Goal: Task Accomplishment & Management: Manage account settings

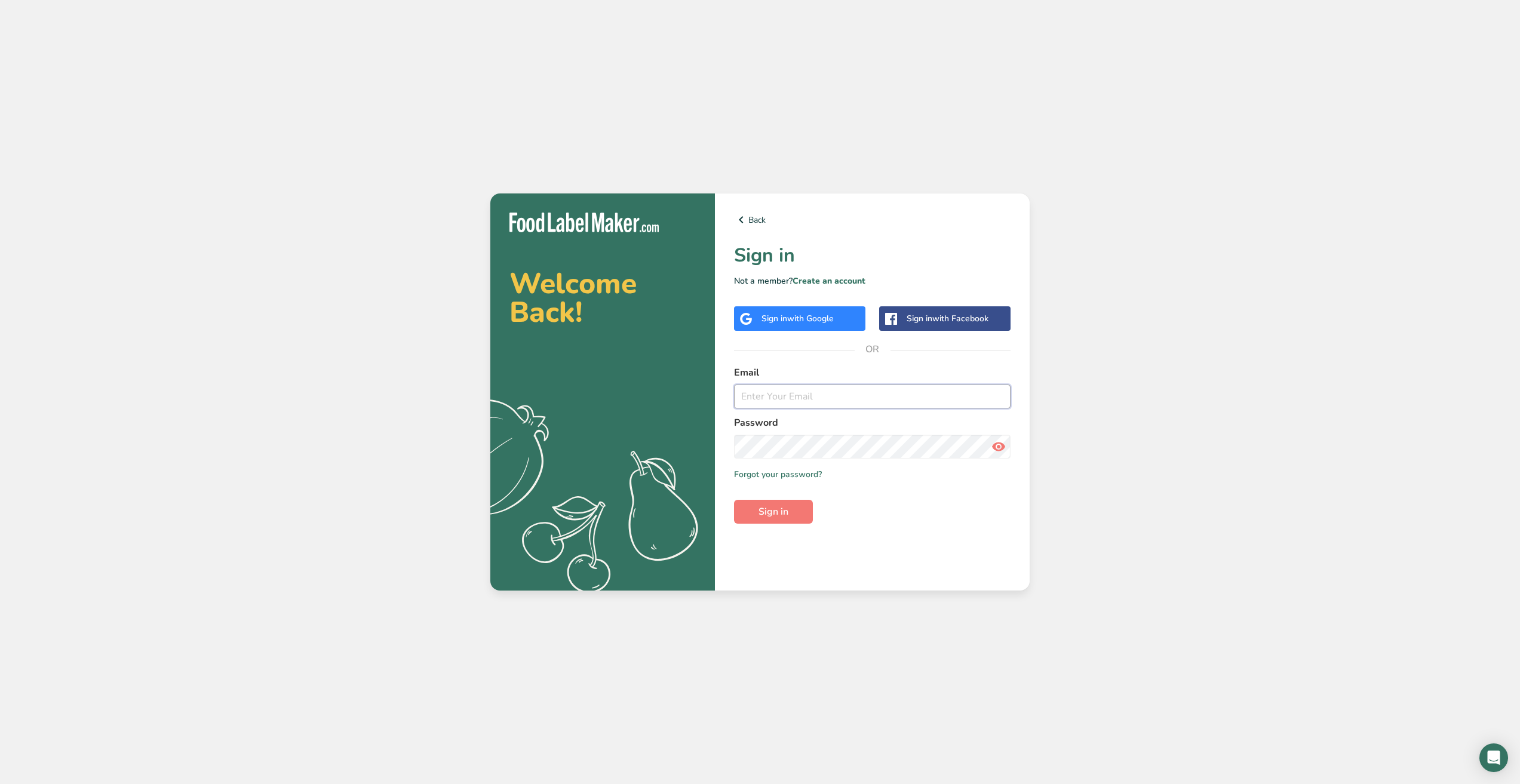
click at [785, 401] on input "email" at bounding box center [872, 395] width 276 height 24
type input "[EMAIL_ADDRESS][DOMAIN_NAME]"
click at [734, 499] on button "Sign in" at bounding box center [773, 510] width 78 height 24
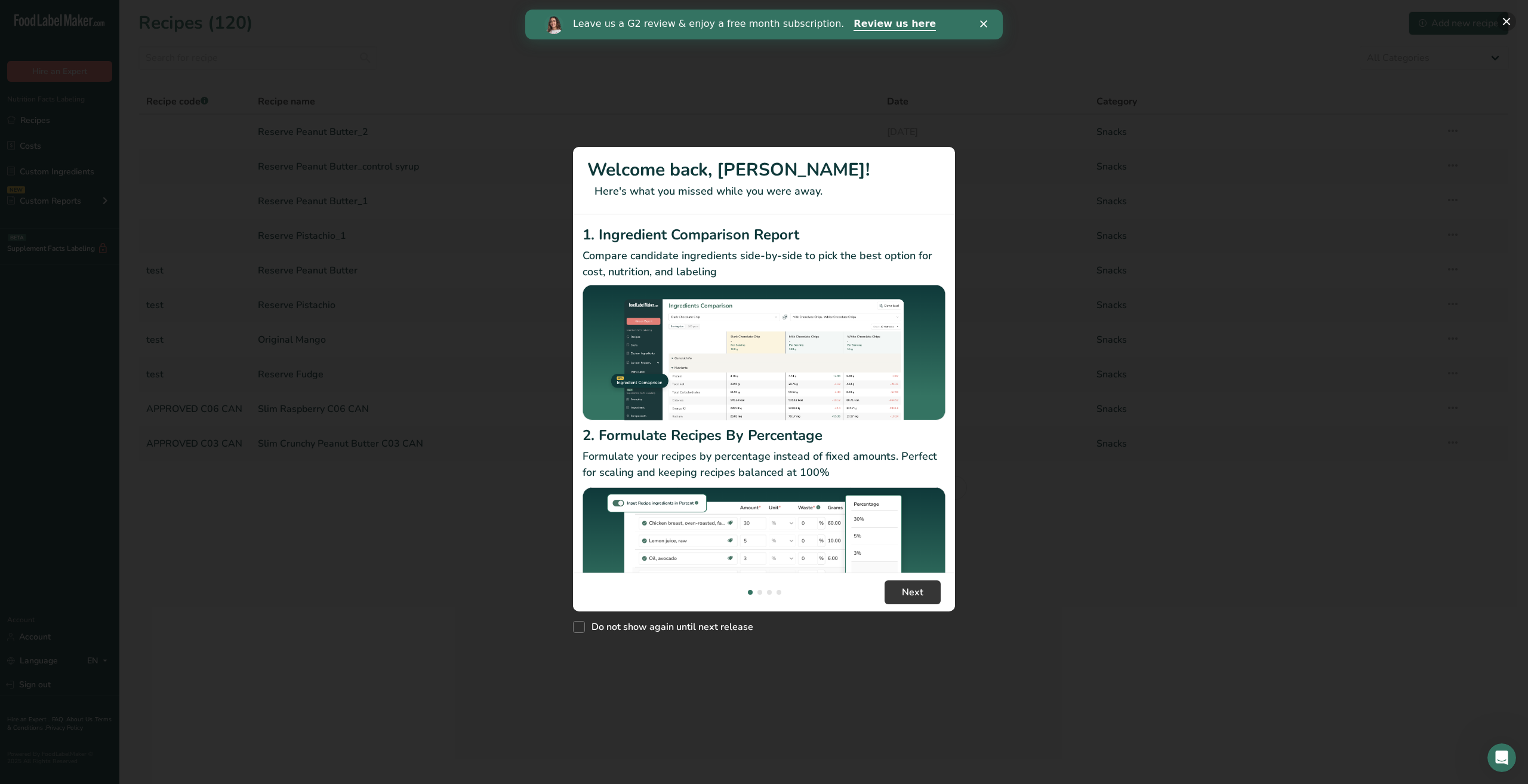
click at [1504, 18] on button "New Features" at bounding box center [1506, 22] width 19 height 19
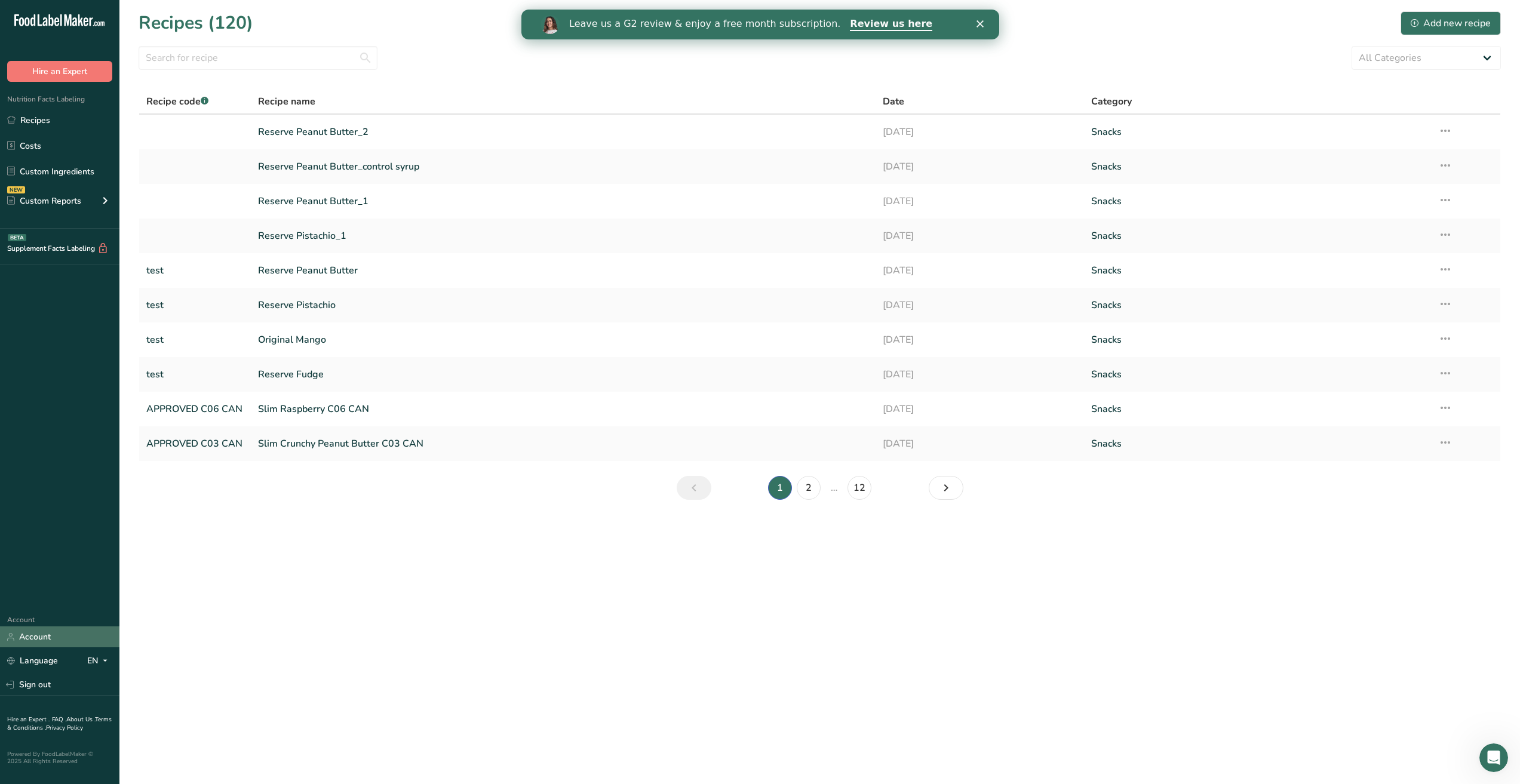
click at [32, 626] on link "Account" at bounding box center [59, 637] width 119 height 21
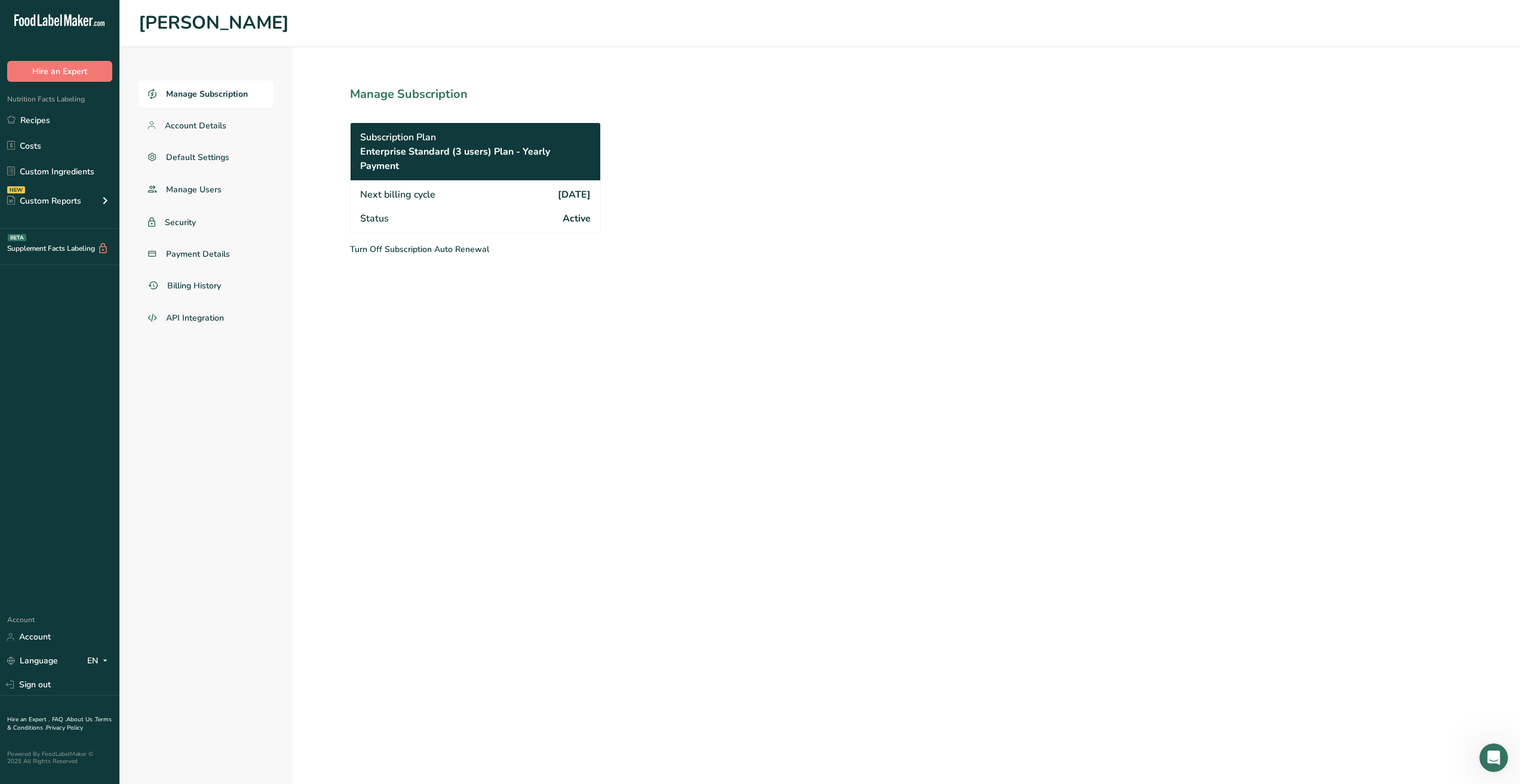
drag, startPoint x: 368, startPoint y: 137, endPoint x: 581, endPoint y: 213, distance: 226.2
click at [581, 213] on div "Subscription Plan Enterprise Standard (3 users) Plan - Yearly Payment Next bill…" at bounding box center [476, 177] width 251 height 111
click at [489, 201] on div "Next billing cycle [DATE]" at bounding box center [475, 193] width 249 height 26
click at [199, 259] on span "Payment Details" at bounding box center [198, 253] width 64 height 12
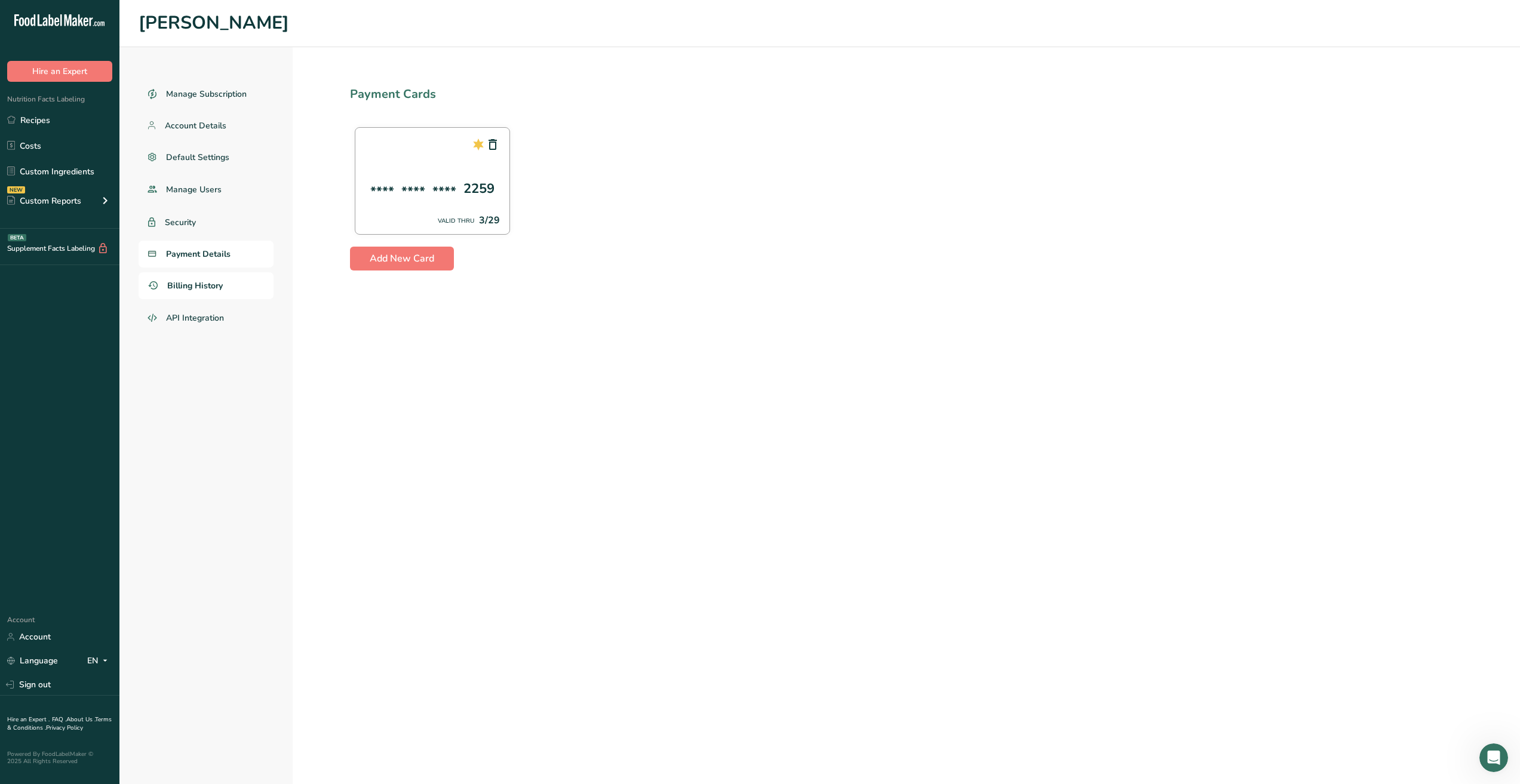
click at [212, 280] on span "Billing History" at bounding box center [195, 286] width 56 height 12
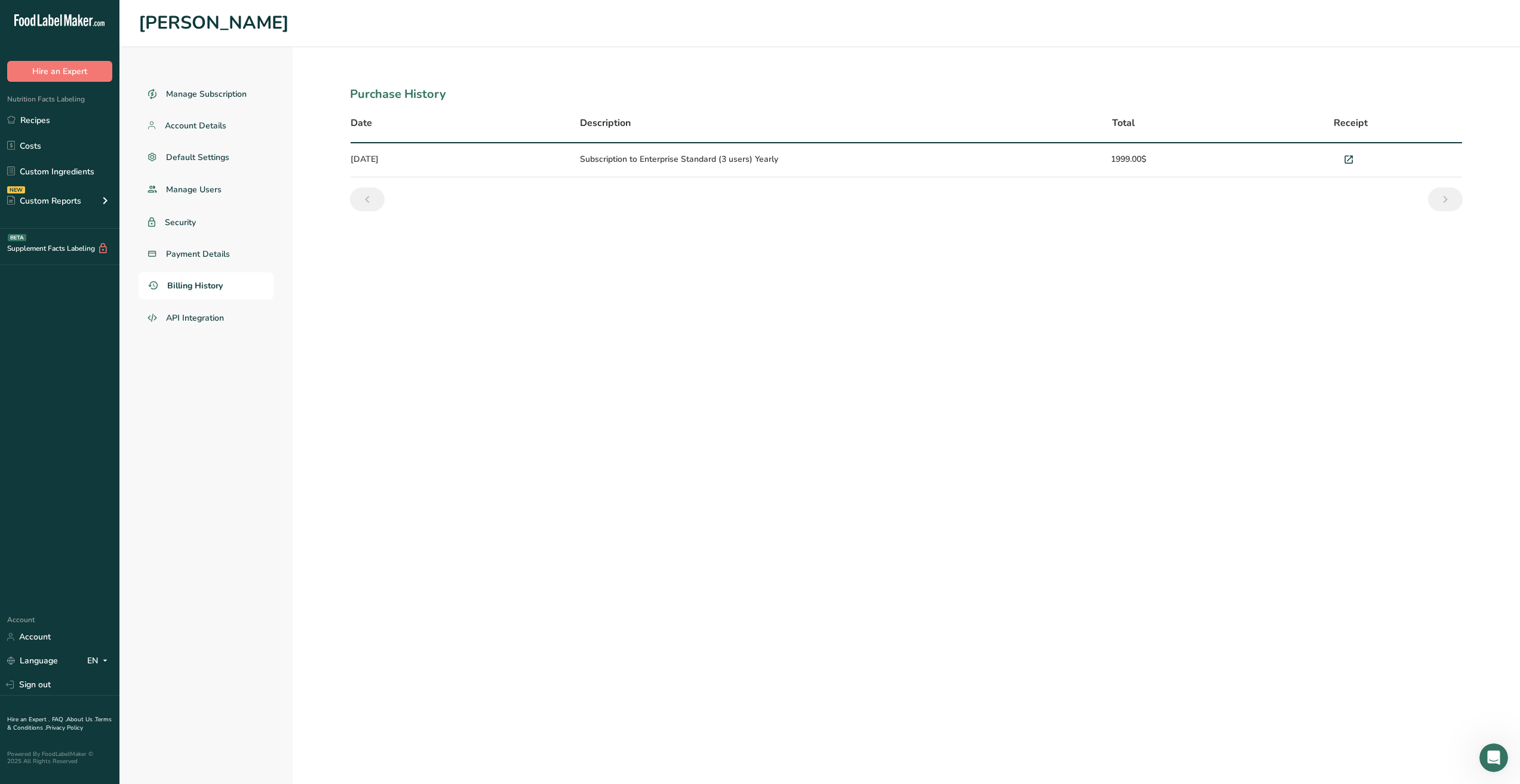
click at [570, 156] on td "[DATE]" at bounding box center [461, 159] width 222 height 34
click at [223, 99] on span "Manage Subscription" at bounding box center [207, 94] width 82 height 12
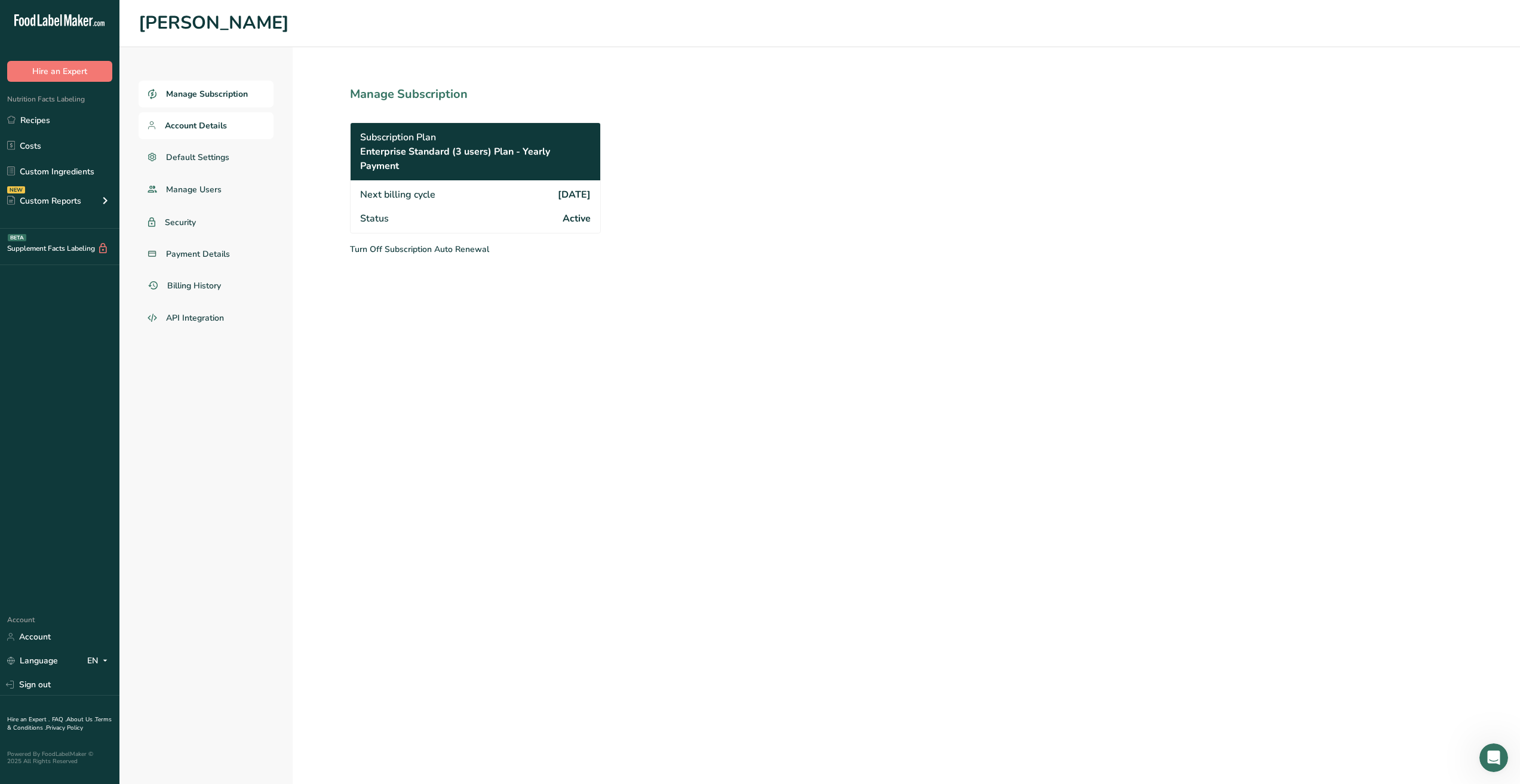
click at [214, 125] on span "Account Details" at bounding box center [195, 125] width 62 height 12
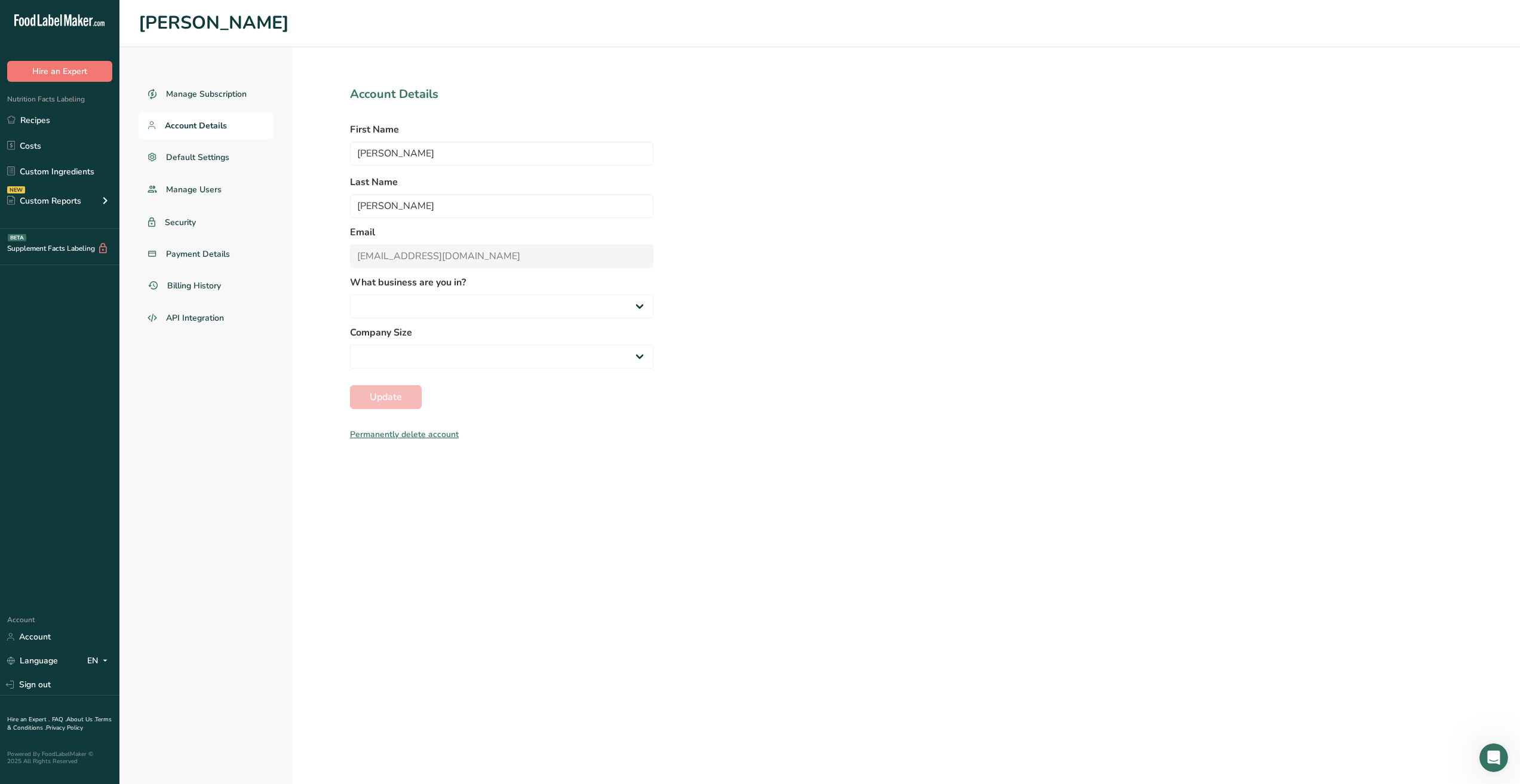
select select "1"
select select "2"
click at [215, 167] on link "Default Settings" at bounding box center [206, 157] width 135 height 27
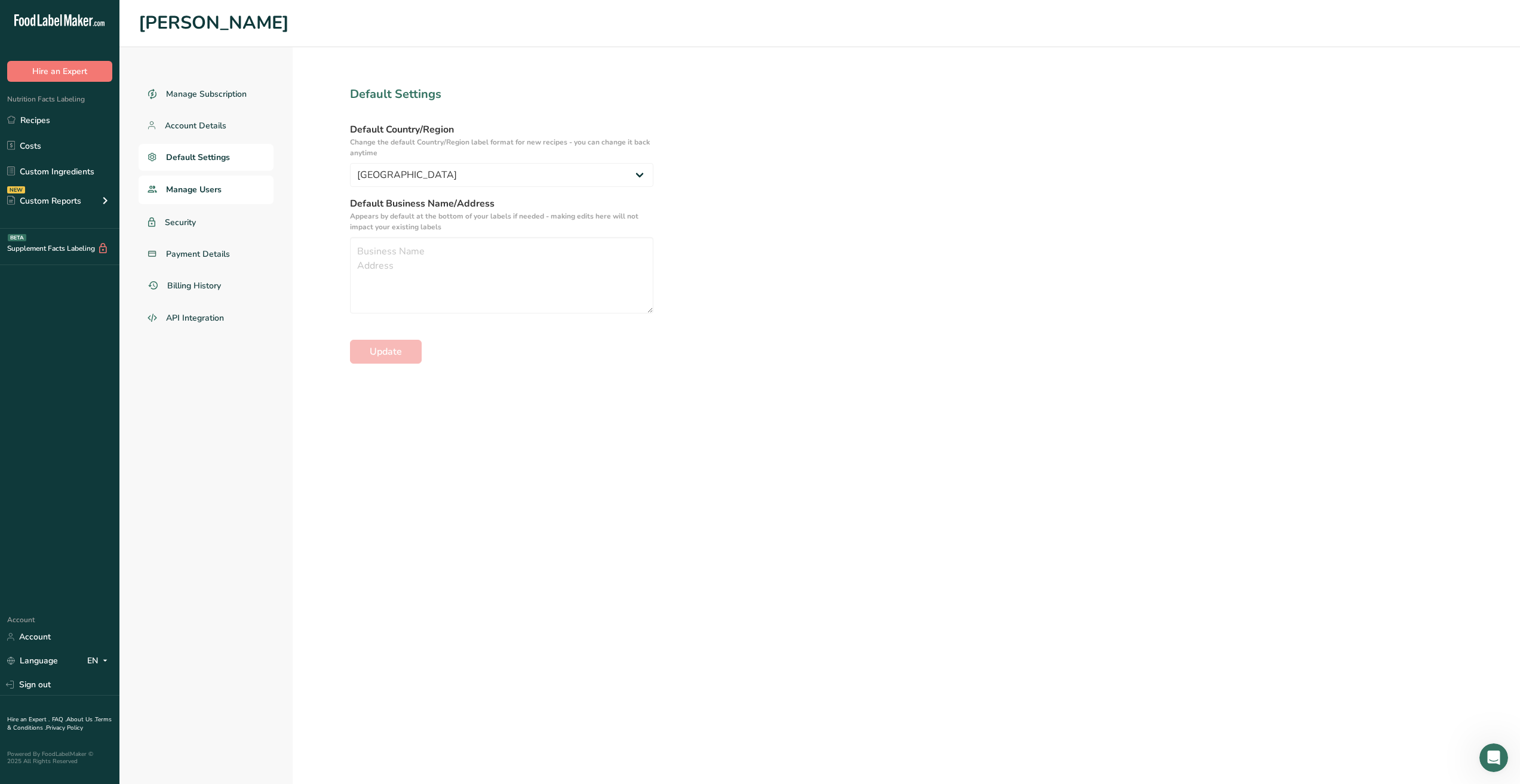
click at [207, 184] on span "Manage Users" at bounding box center [193, 189] width 56 height 12
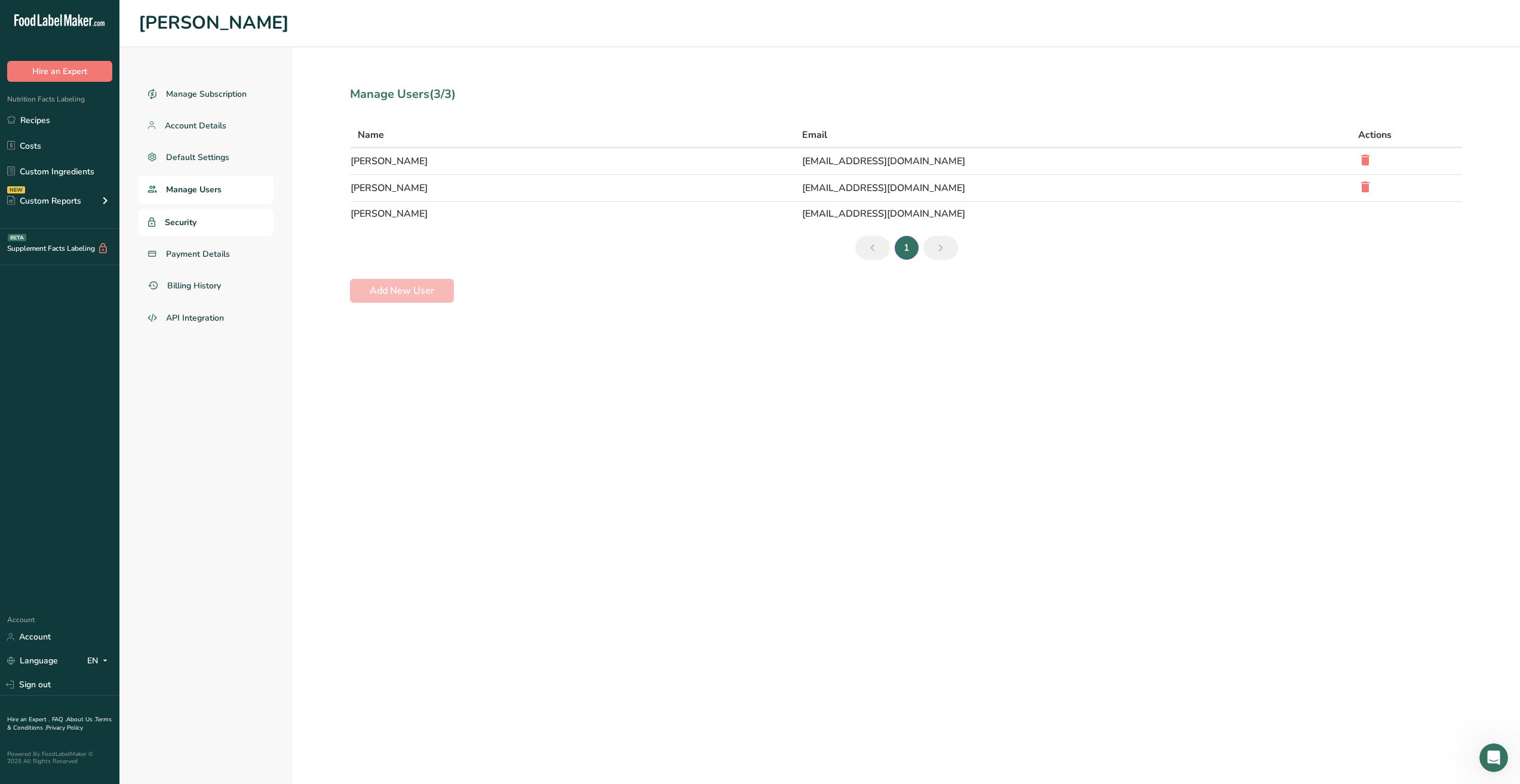
click at [191, 226] on span "Security" at bounding box center [180, 222] width 31 height 12
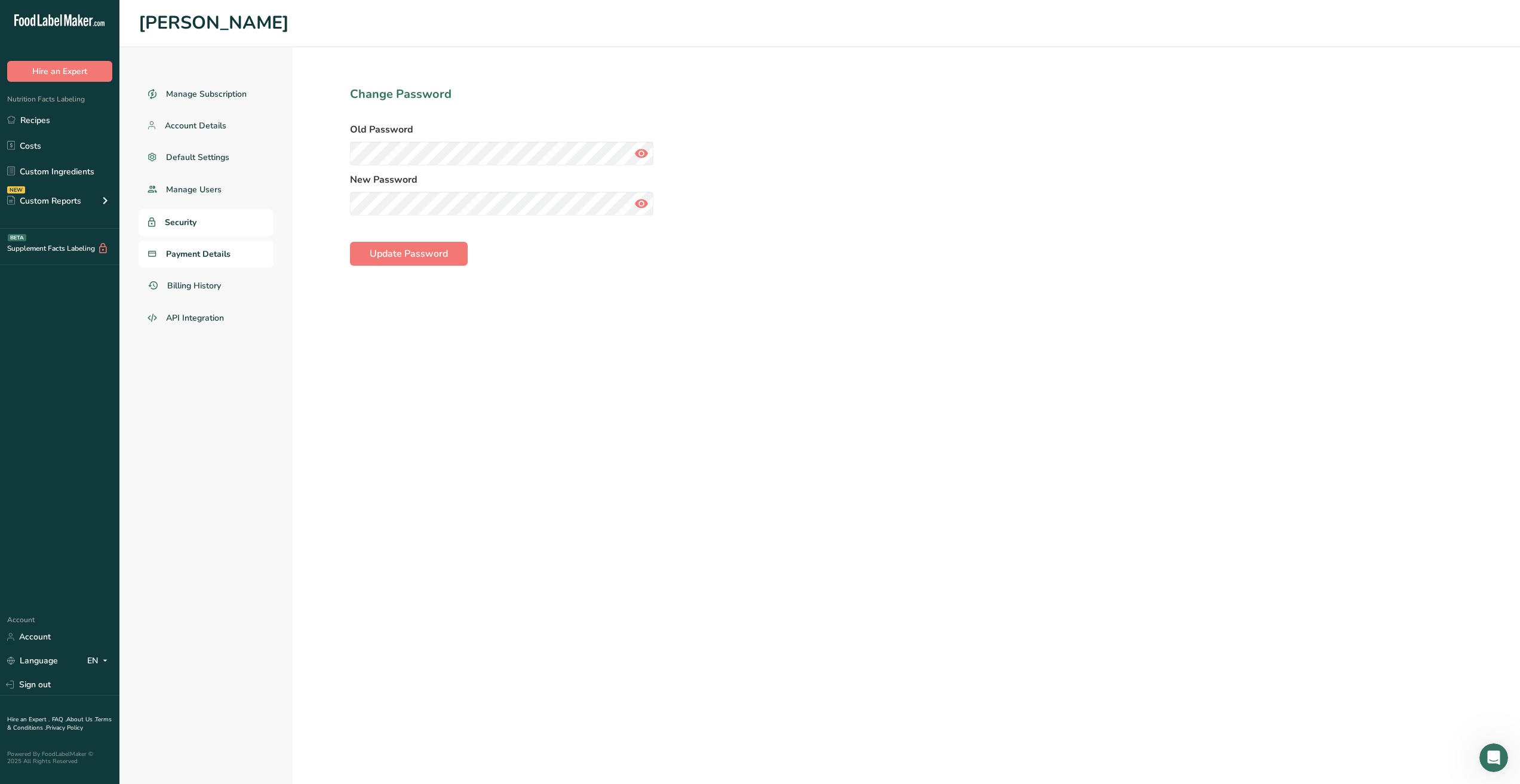
click at [221, 262] on link "Payment Details" at bounding box center [206, 253] width 135 height 27
